Goal: Task Accomplishment & Management: Complete application form

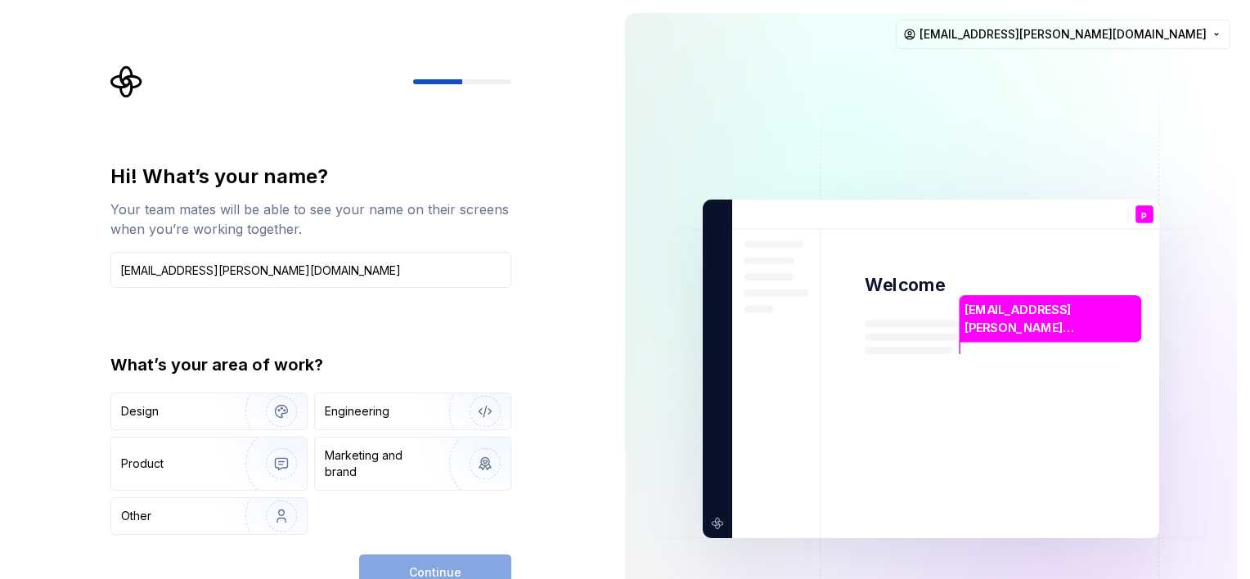
click at [599, 415] on div "Hi! What’s your name? Your team mates will be able to see your name on their sc…" at bounding box center [306, 369] width 612 height 738
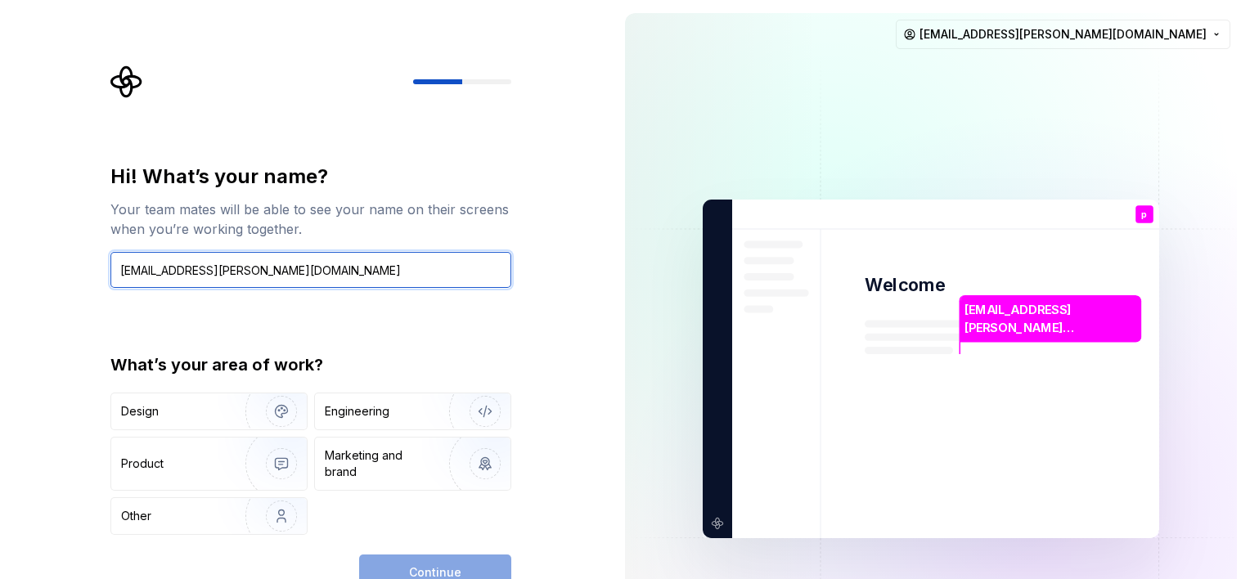
drag, startPoint x: 370, startPoint y: 275, endPoint x: 0, endPoint y: 278, distance: 369.7
click at [0, 278] on html "Hi! What’s your name? Your team mates will be able to see your name on their sc…" at bounding box center [625, 289] width 1250 height 579
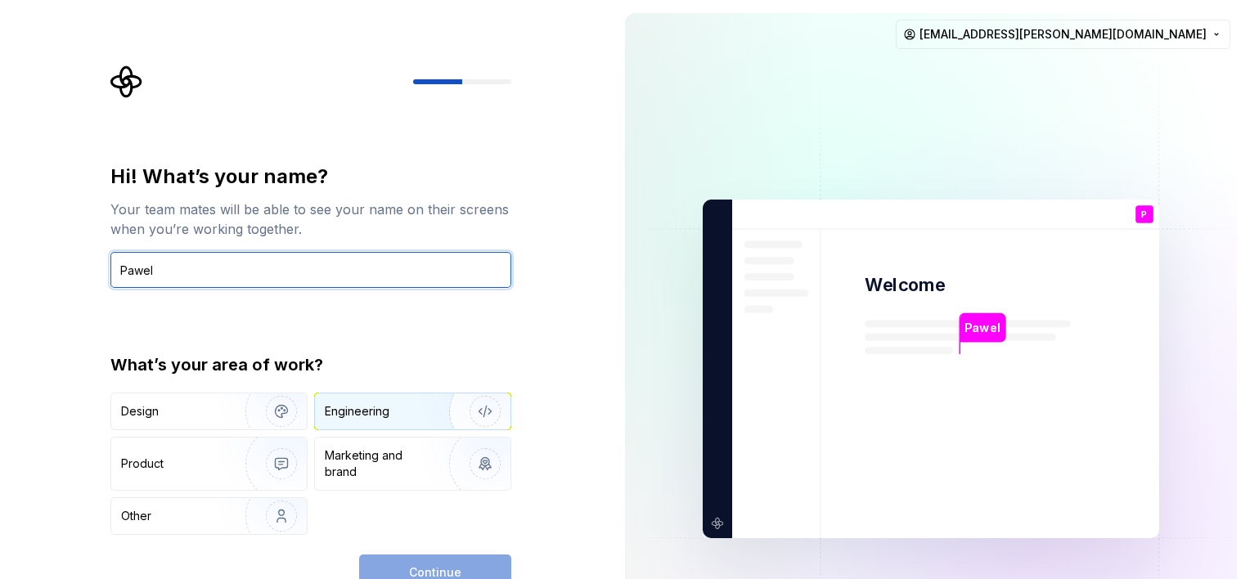
type input "Pawel"
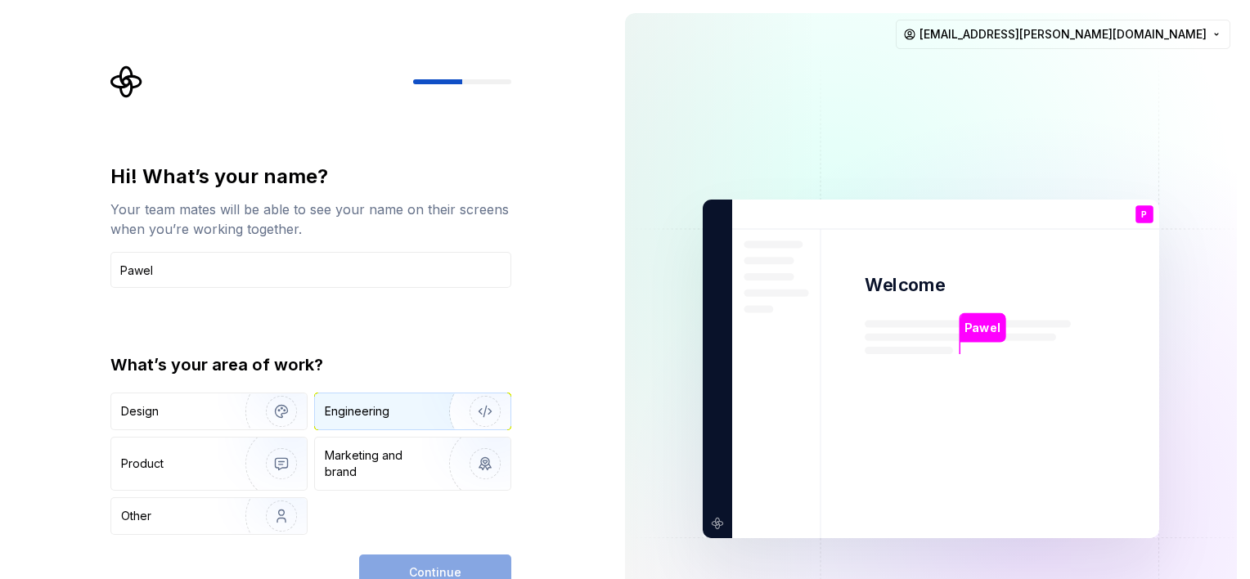
click at [335, 399] on div "Engineering" at bounding box center [412, 411] width 195 height 36
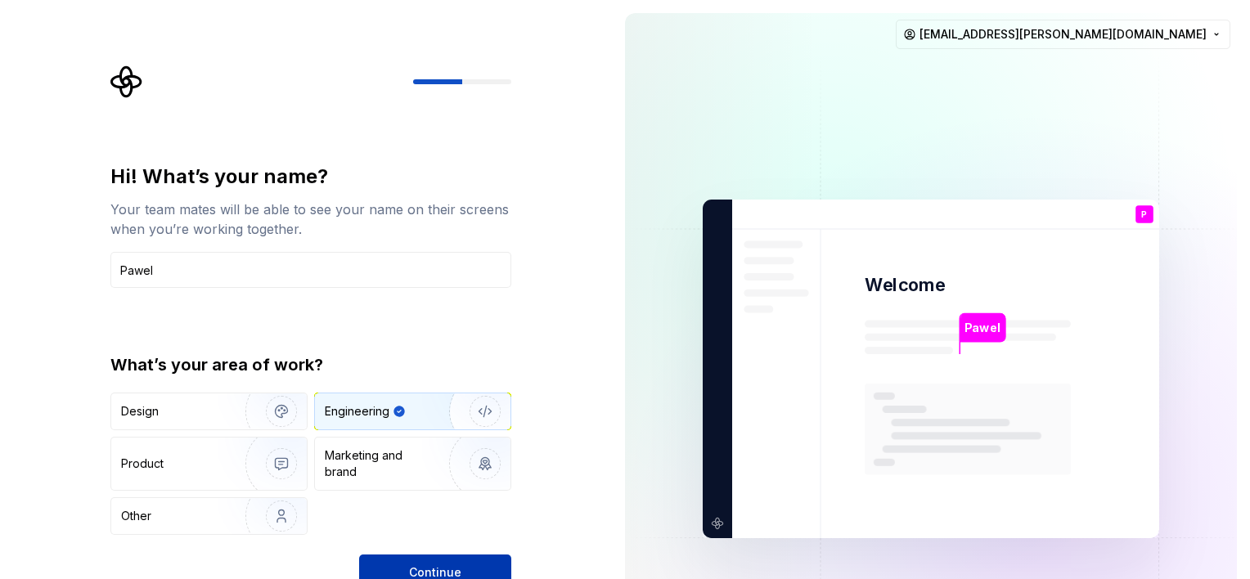
click at [409, 557] on button "Continue" at bounding box center [435, 573] width 152 height 36
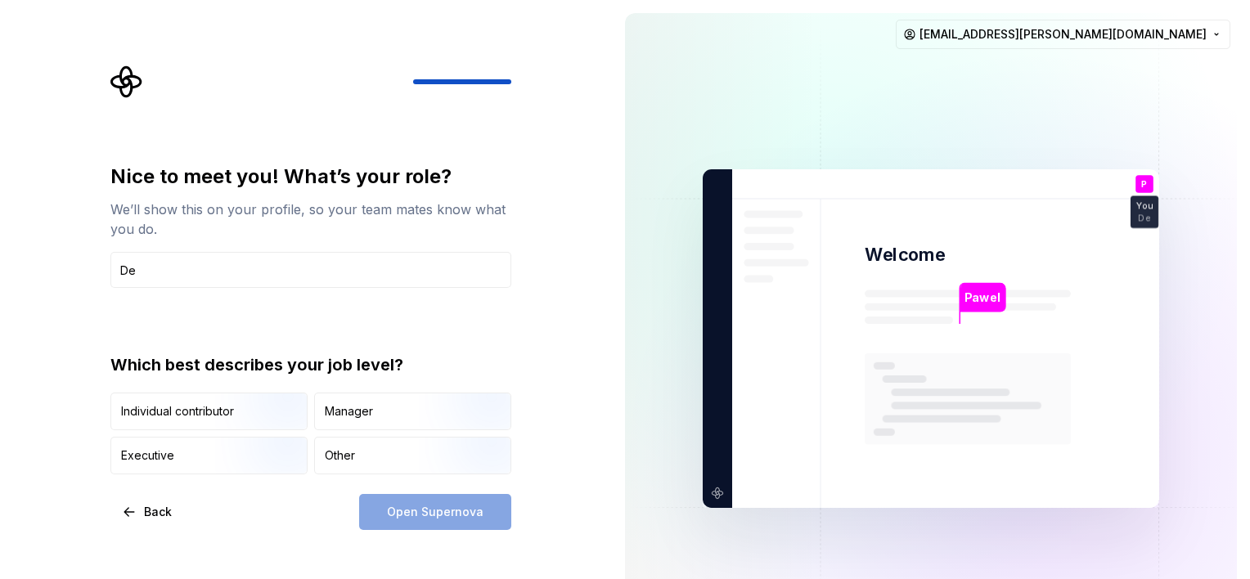
type input "D"
type input "Arch"
drag, startPoint x: 182, startPoint y: 257, endPoint x: 57, endPoint y: 247, distance: 124.7
click at [68, 265] on div "Nice to meet you! What’s your role? We’ll show this on your profile, so your te…" at bounding box center [306, 338] width 612 height 677
click at [244, 271] on input "text" at bounding box center [310, 270] width 401 height 36
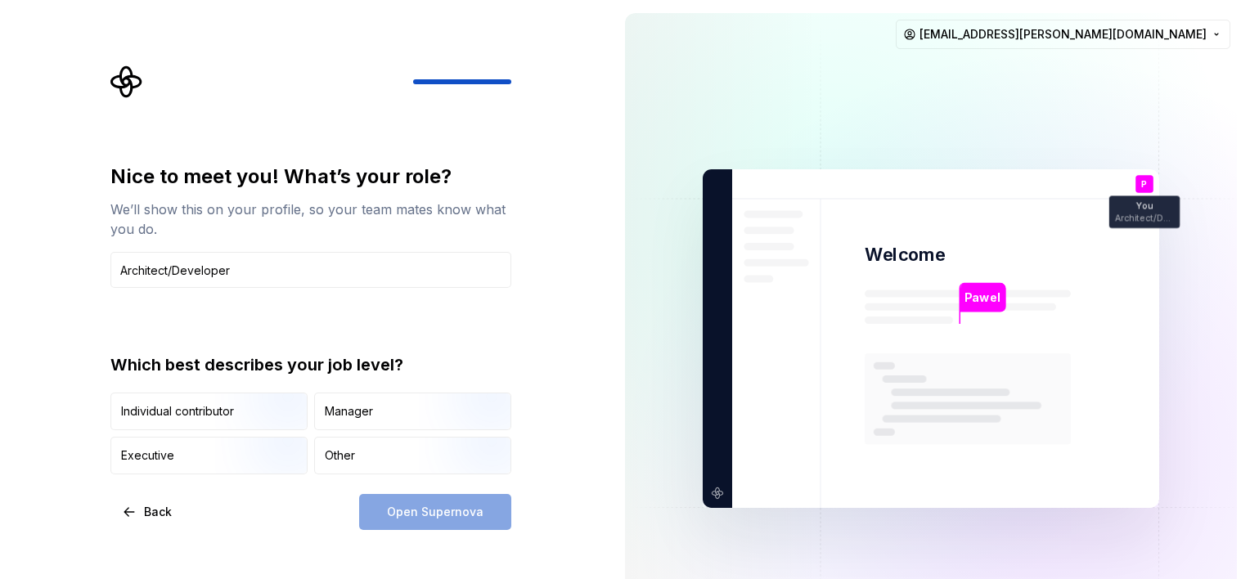
type input "Architect/Developer"
click at [572, 429] on div "Nice to meet you! What’s your role? We’ll show this on your profile, so your te…" at bounding box center [306, 338] width 612 height 677
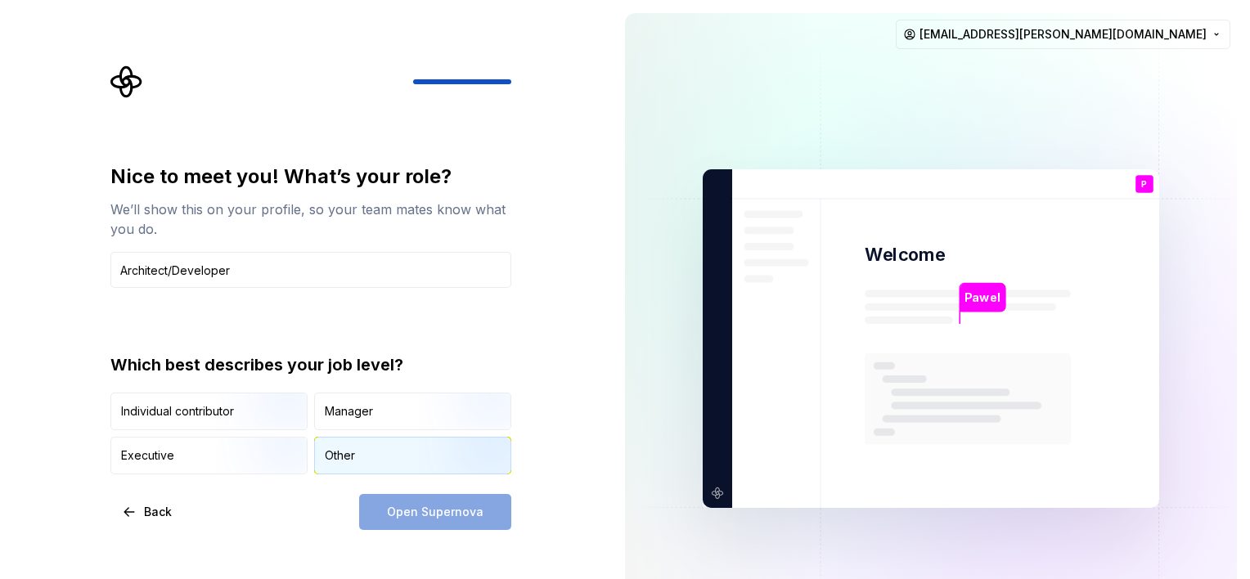
click at [347, 467] on div "Other" at bounding box center [412, 456] width 195 height 36
click at [408, 511] on span "Open Supernova" at bounding box center [435, 512] width 97 height 16
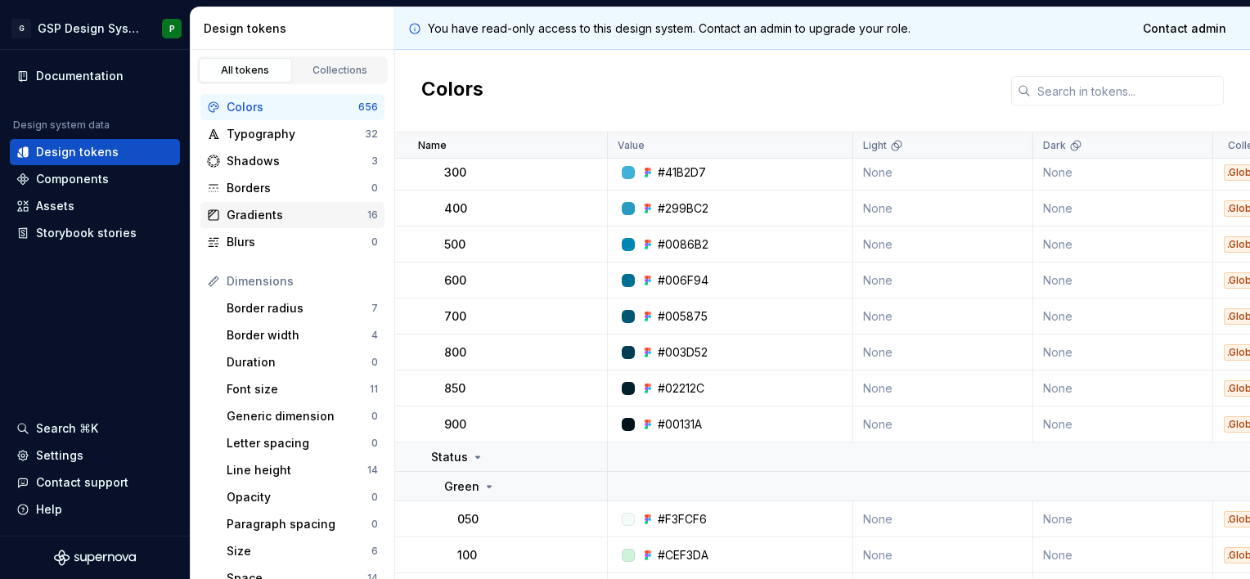
scroll to position [245, 0]
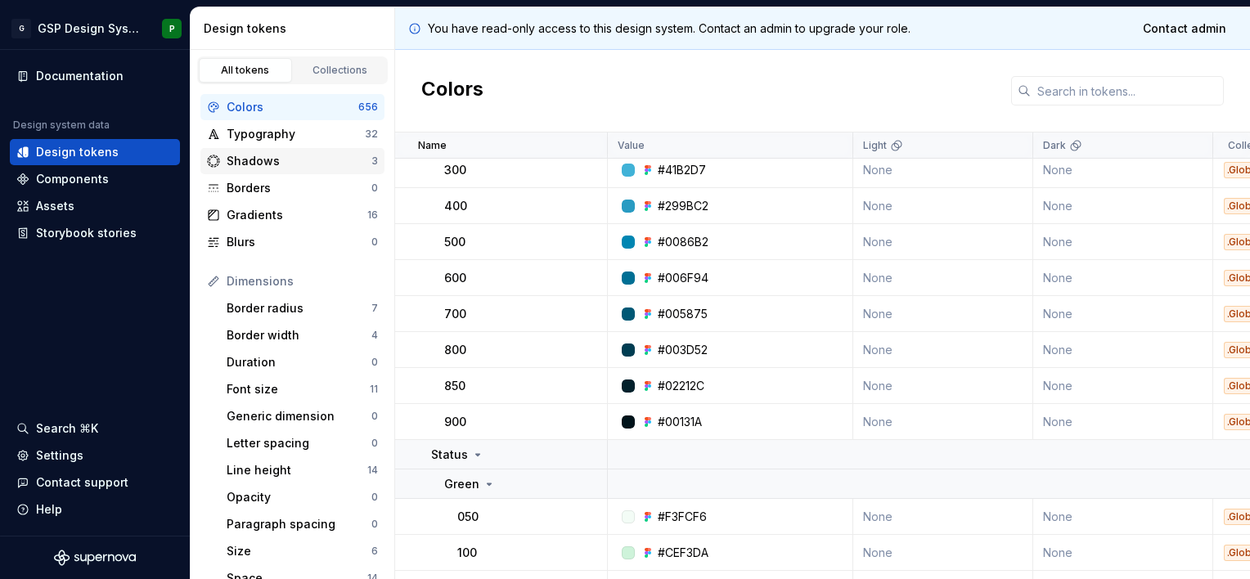
click at [227, 157] on div "Shadows" at bounding box center [299, 161] width 145 height 16
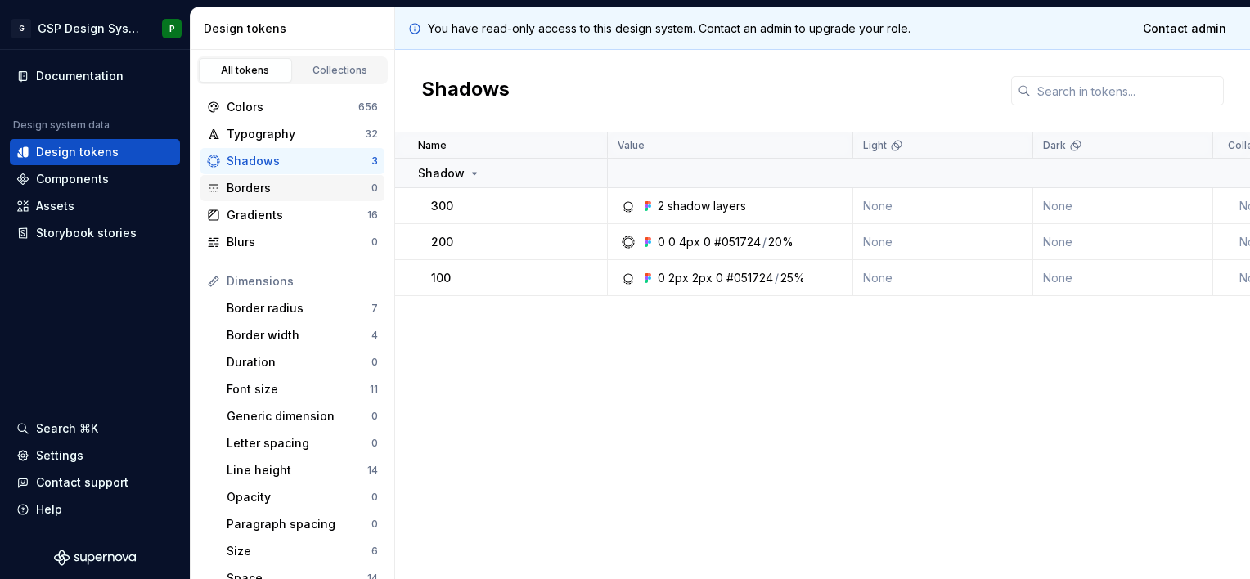
click at [268, 189] on div "Borders" at bounding box center [299, 188] width 145 height 16
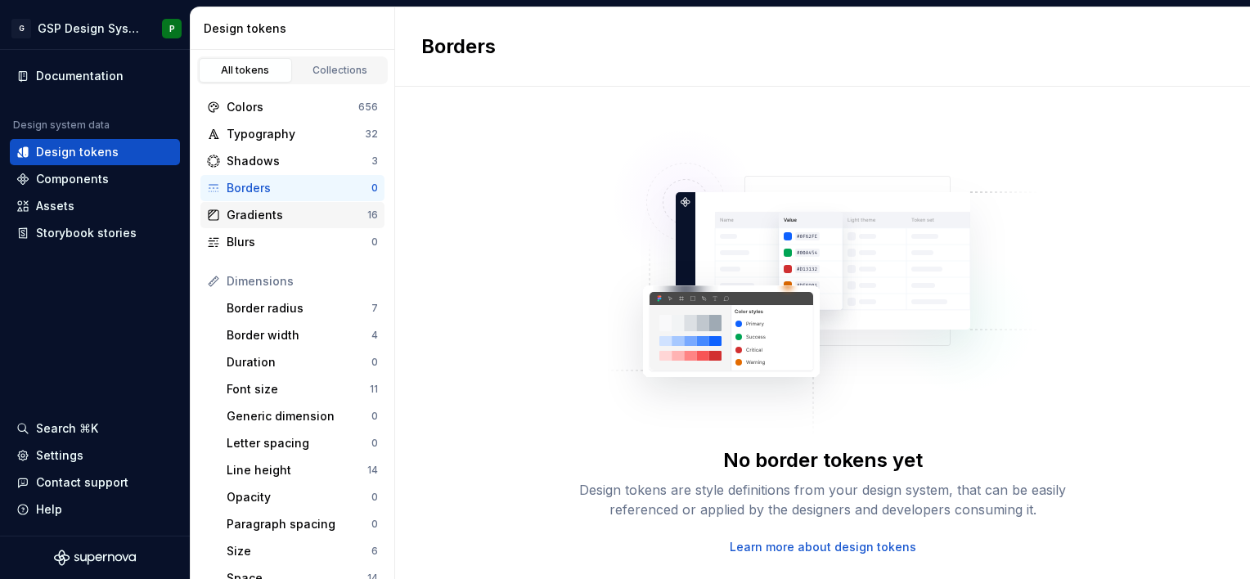
click at [267, 227] on div "Gradients 16" at bounding box center [292, 215] width 184 height 26
